Goal: Find specific page/section: Find specific page/section

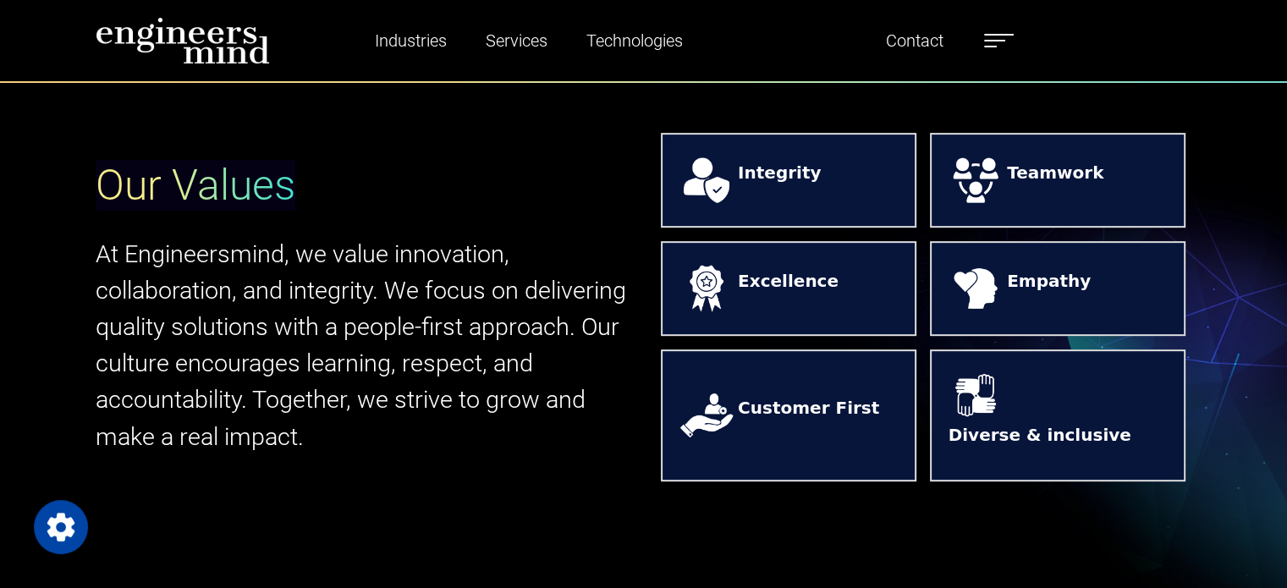
scroll to position [673, 0]
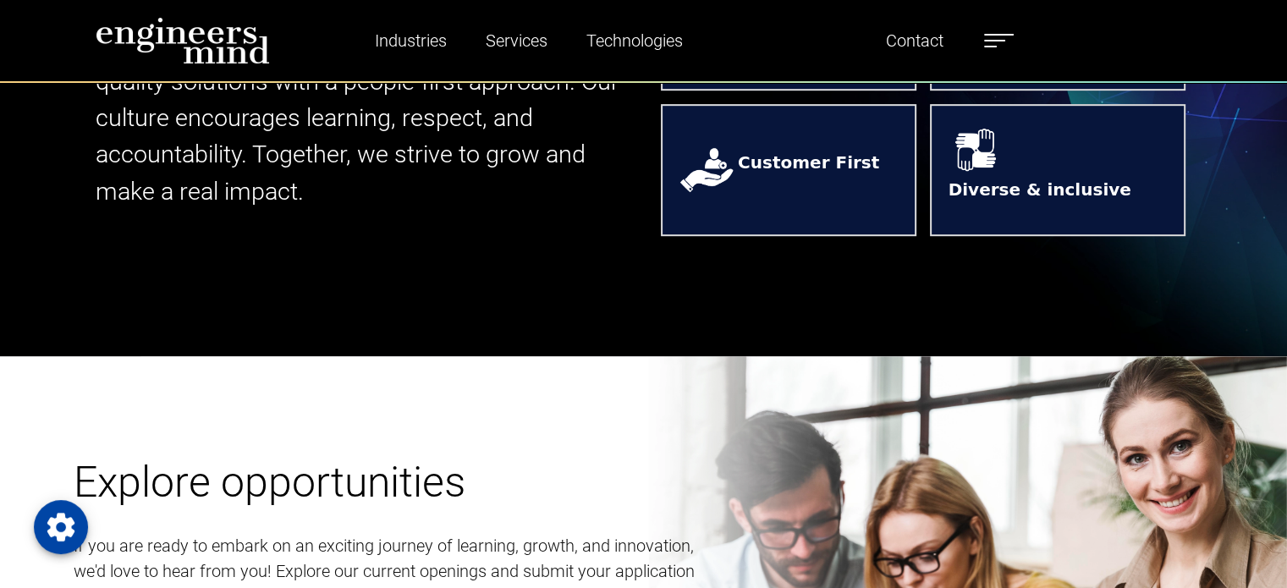
scroll to position [919, 0]
